Goal: Information Seeking & Learning: Learn about a topic

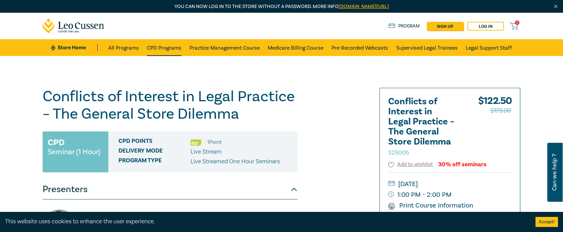
click at [166, 46] on link "CPD Programs" at bounding box center [164, 47] width 35 height 17
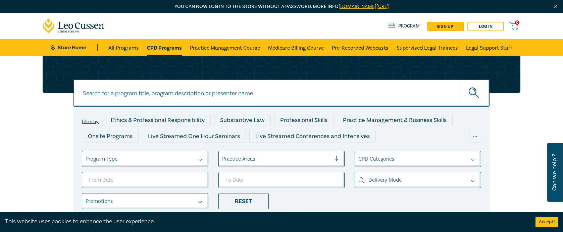
click at [123, 98] on input at bounding box center [281, 92] width 416 height 27
click at [462, 93] on button "submit" at bounding box center [475, 93] width 30 height 20
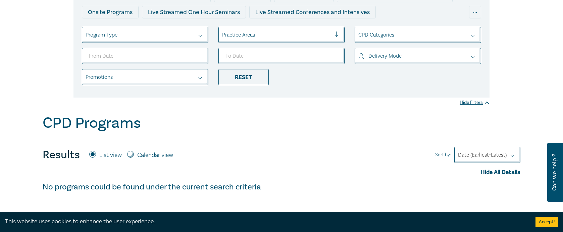
scroll to position [34, 0]
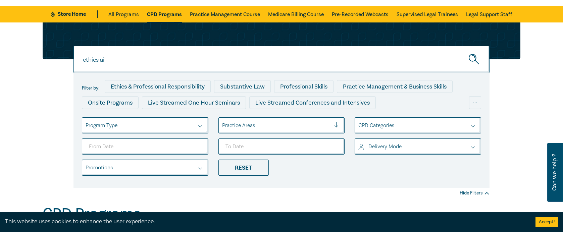
click at [110, 59] on input "ethics ai" at bounding box center [281, 59] width 416 height 27
type input "ethics"
click at [478, 60] on icon "submit" at bounding box center [474, 60] width 12 height 12
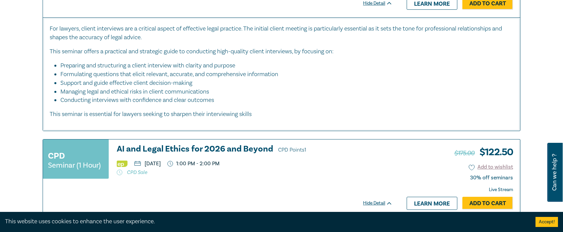
scroll to position [1542, 0]
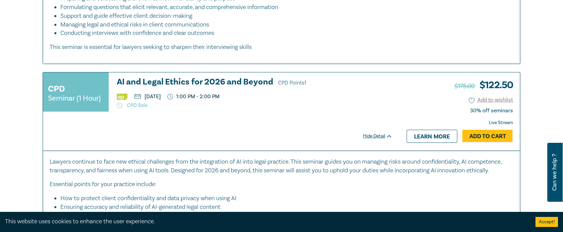
click at [289, 86] on span "CPD Points 1" at bounding box center [292, 82] width 28 height 7
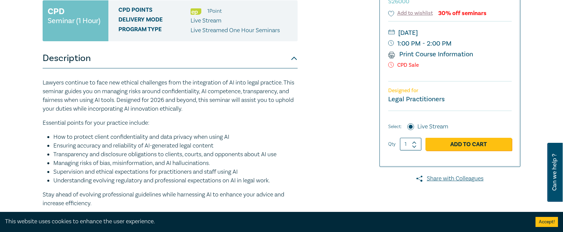
scroll to position [101, 0]
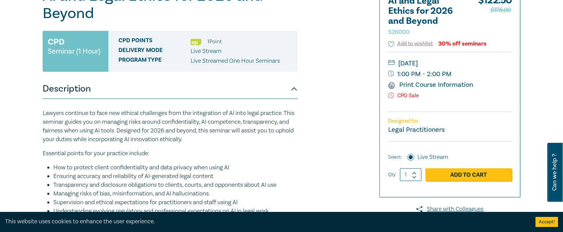
click at [208, 206] on li "Supervision and ethical expectations for practitioners and staff using AI" at bounding box center [175, 202] width 244 height 9
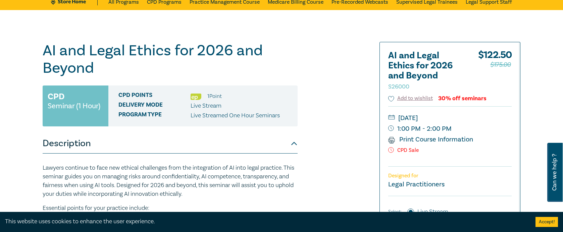
scroll to position [0, 0]
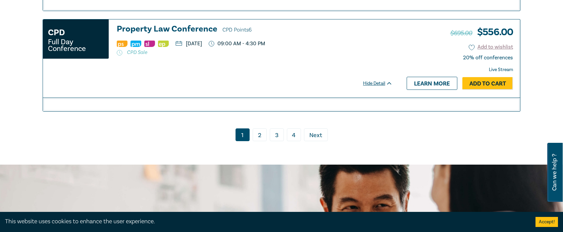
scroll to position [2835, 0]
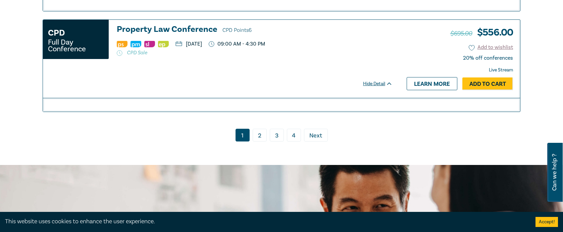
click at [258, 141] on link "2" at bounding box center [259, 135] width 14 height 13
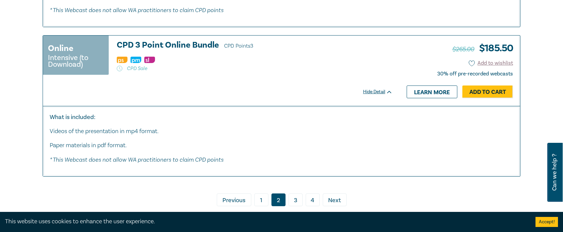
scroll to position [3654, 0]
